Goal: Task Accomplishment & Management: Complete application form

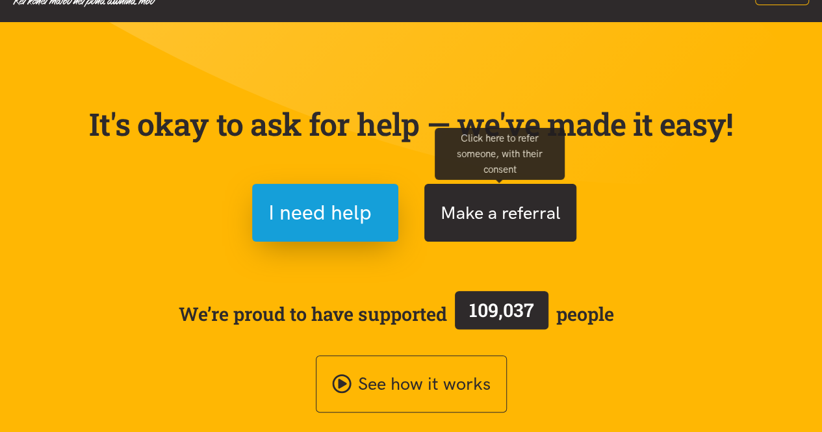
click at [530, 209] on button "Make a referral" at bounding box center [500, 213] width 152 height 58
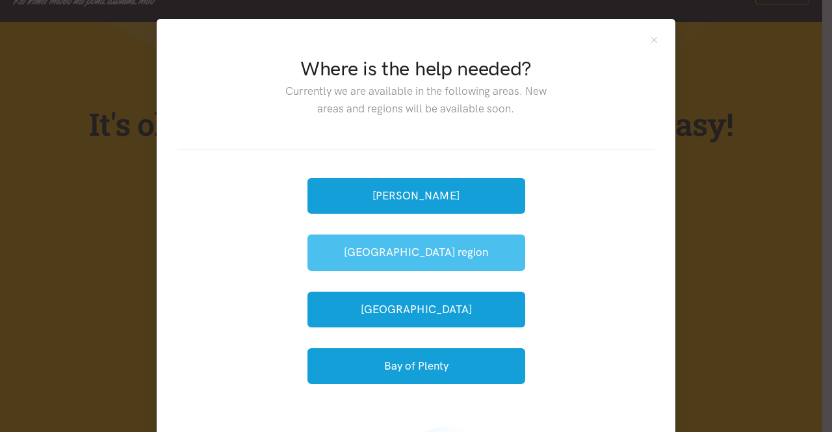
click at [416, 252] on button "[GEOGRAPHIC_DATA] region" at bounding box center [416, 253] width 218 height 36
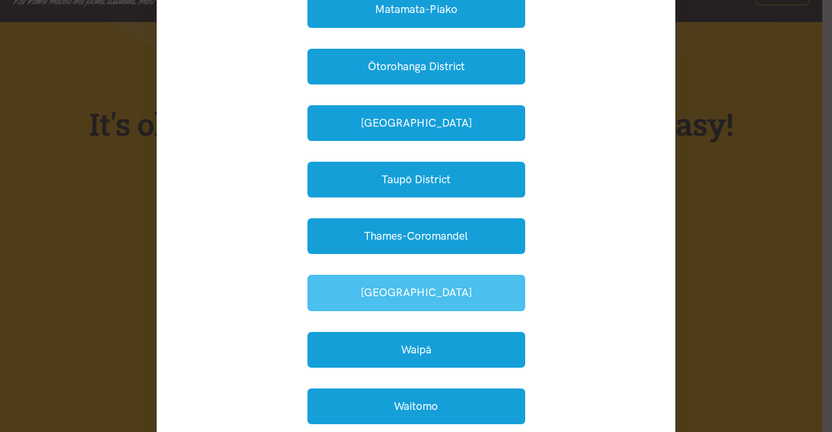
scroll to position [335, 0]
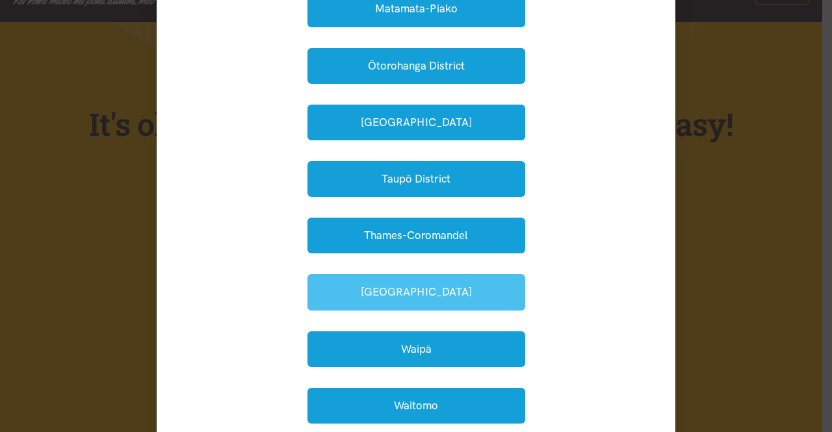
click at [416, 290] on button "Waikato District" at bounding box center [416, 292] width 218 height 36
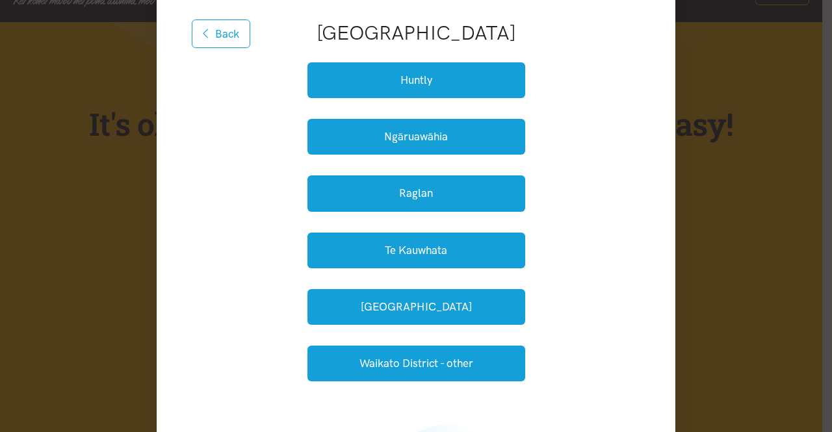
scroll to position [149, 0]
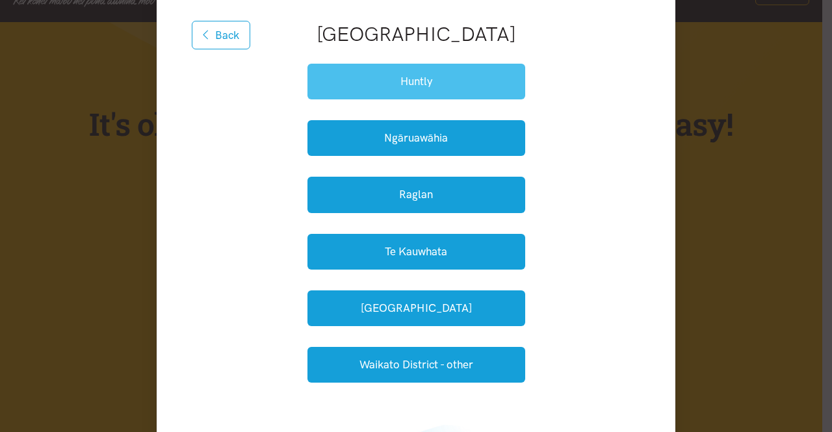
click at [460, 77] on button "Huntly" at bounding box center [416, 82] width 218 height 36
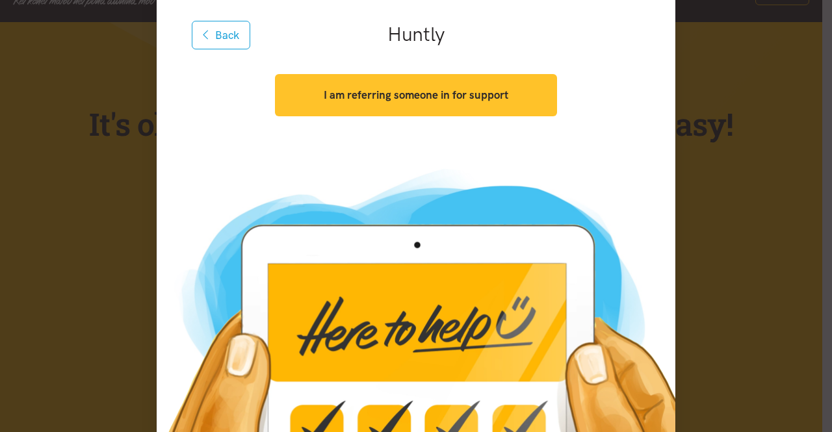
click at [441, 98] on strong "I am referring someone in for support" at bounding box center [416, 94] width 185 height 13
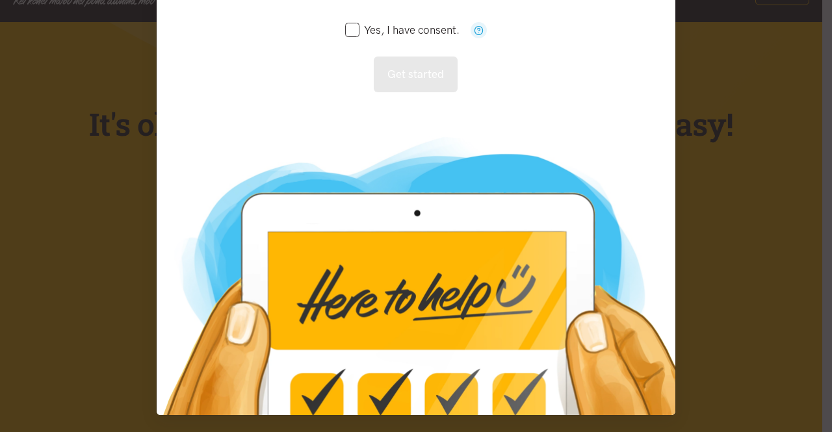
scroll to position [0, 0]
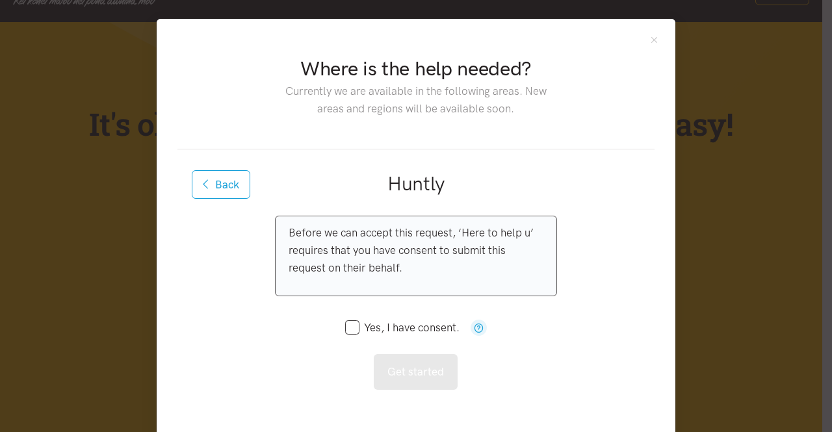
click at [348, 328] on input "Yes, I have consent." at bounding box center [402, 327] width 114 height 11
checkbox input "true"
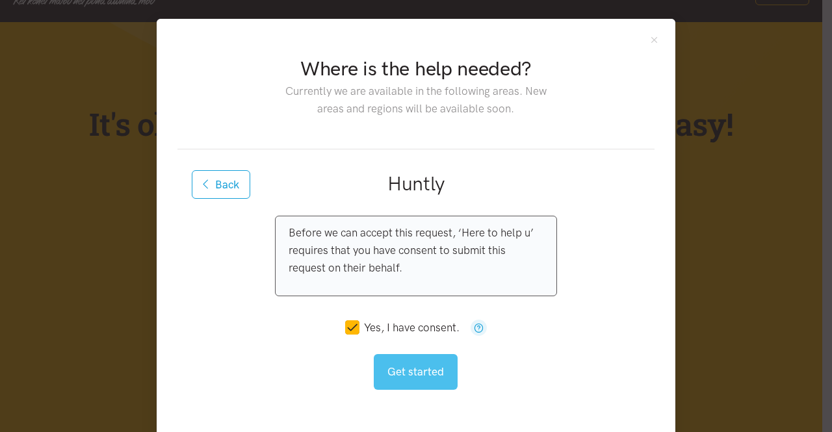
click at [399, 363] on button "Get started" at bounding box center [416, 372] width 84 height 36
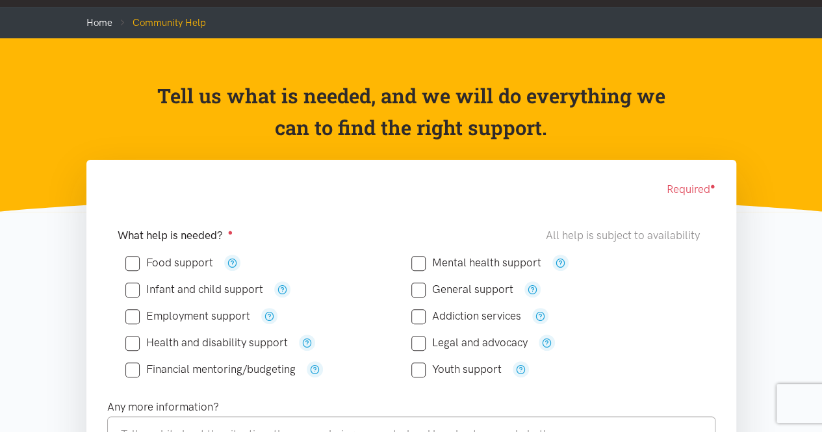
scroll to position [62, 0]
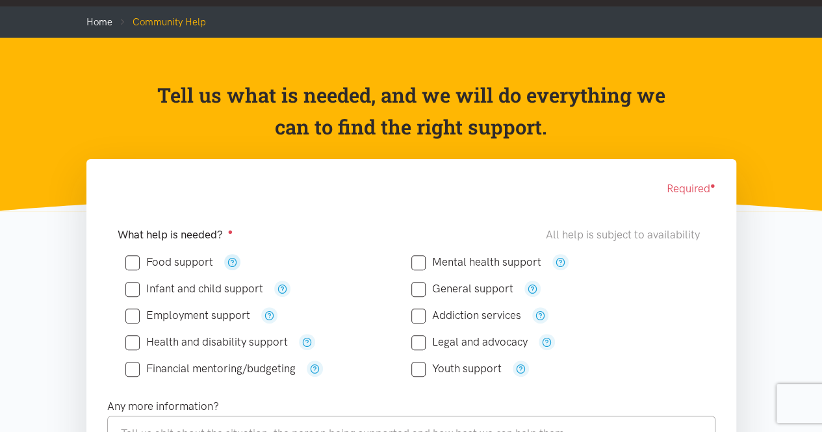
click at [231, 263] on icon "button" at bounding box center [232, 262] width 10 height 10
click at [134, 264] on input "Food support" at bounding box center [169, 262] width 88 height 11
checkbox input "true"
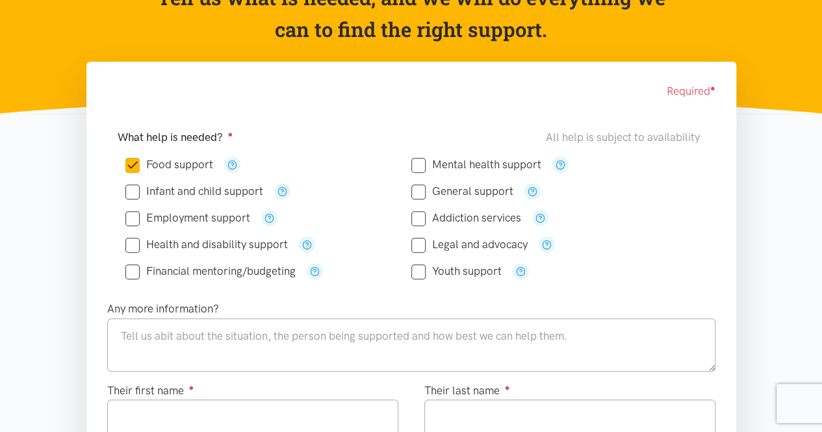
scroll to position [0, 0]
